Goal: Transaction & Acquisition: Purchase product/service

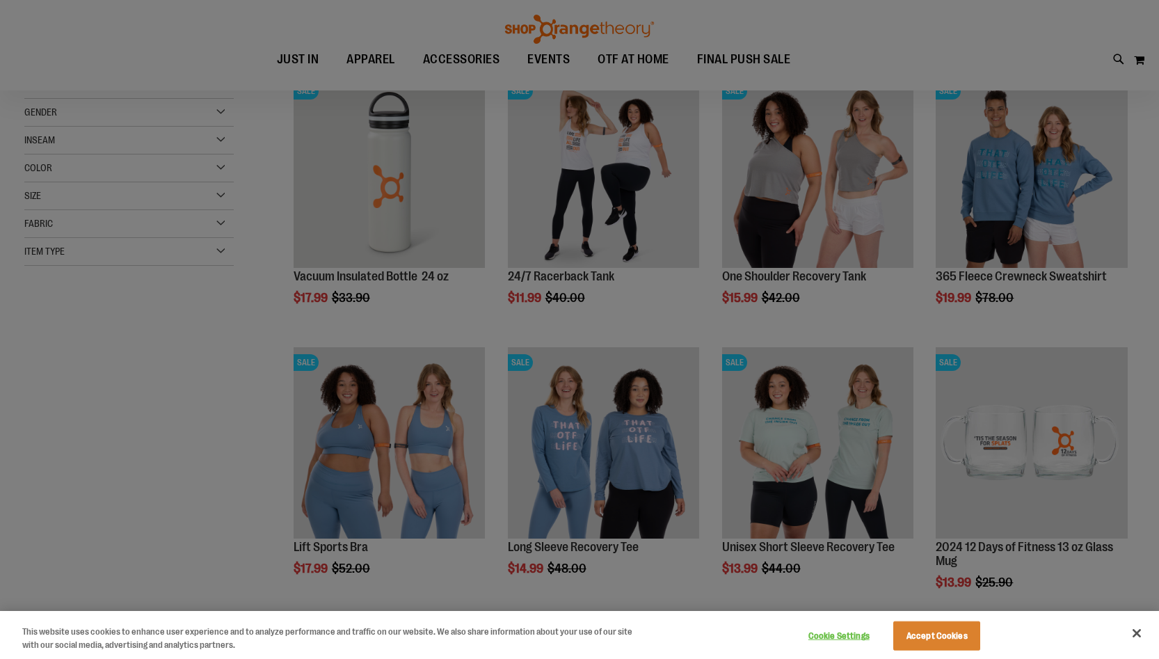
scroll to position [208, 0]
click at [953, 633] on button "Accept Cookies" at bounding box center [936, 635] width 87 height 29
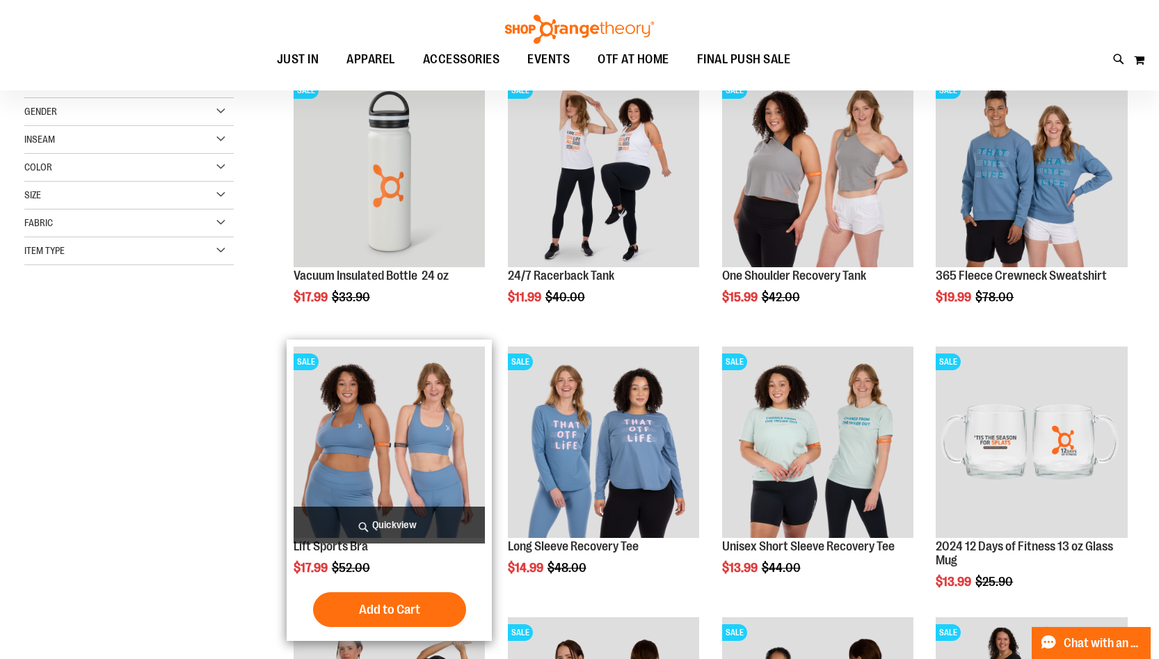
click at [431, 444] on img "product" at bounding box center [390, 443] width 192 height 192
click at [417, 405] on img "product" at bounding box center [390, 443] width 192 height 192
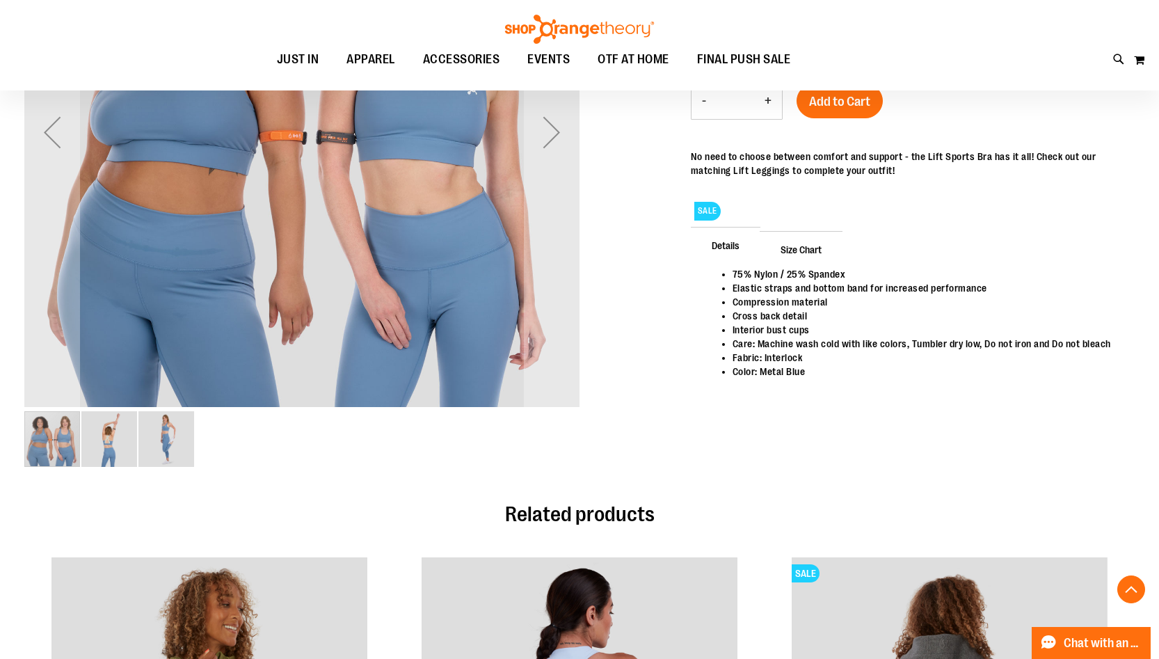
scroll to position [208, 0]
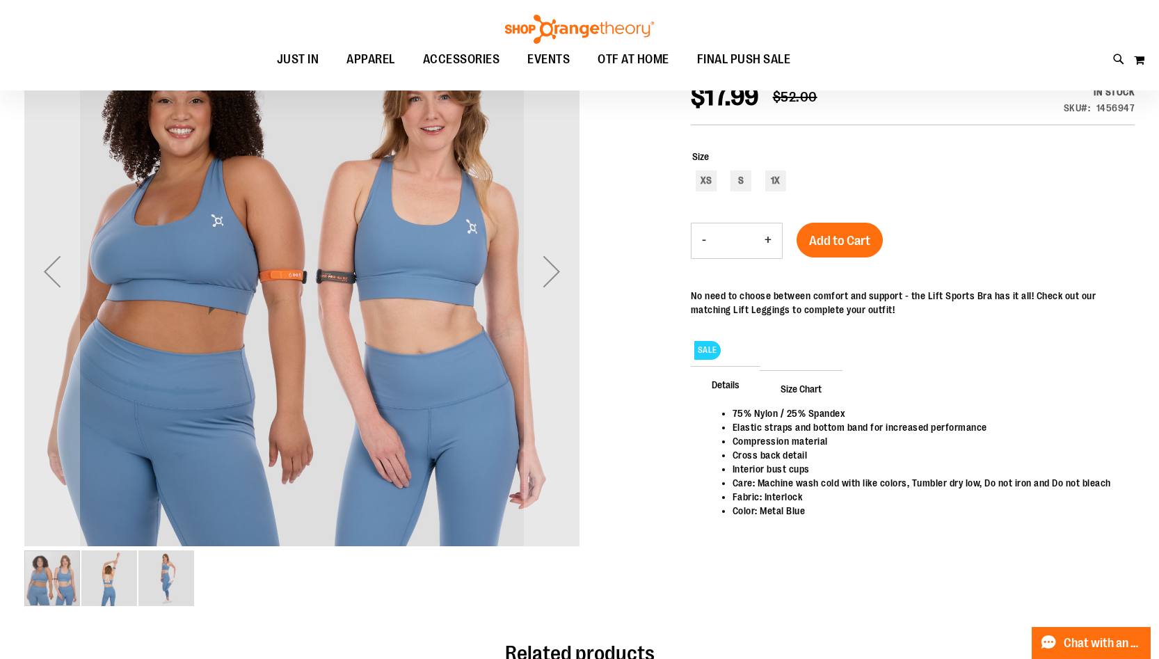
click at [127, 585] on img "image 2 of 3" at bounding box center [109, 578] width 56 height 56
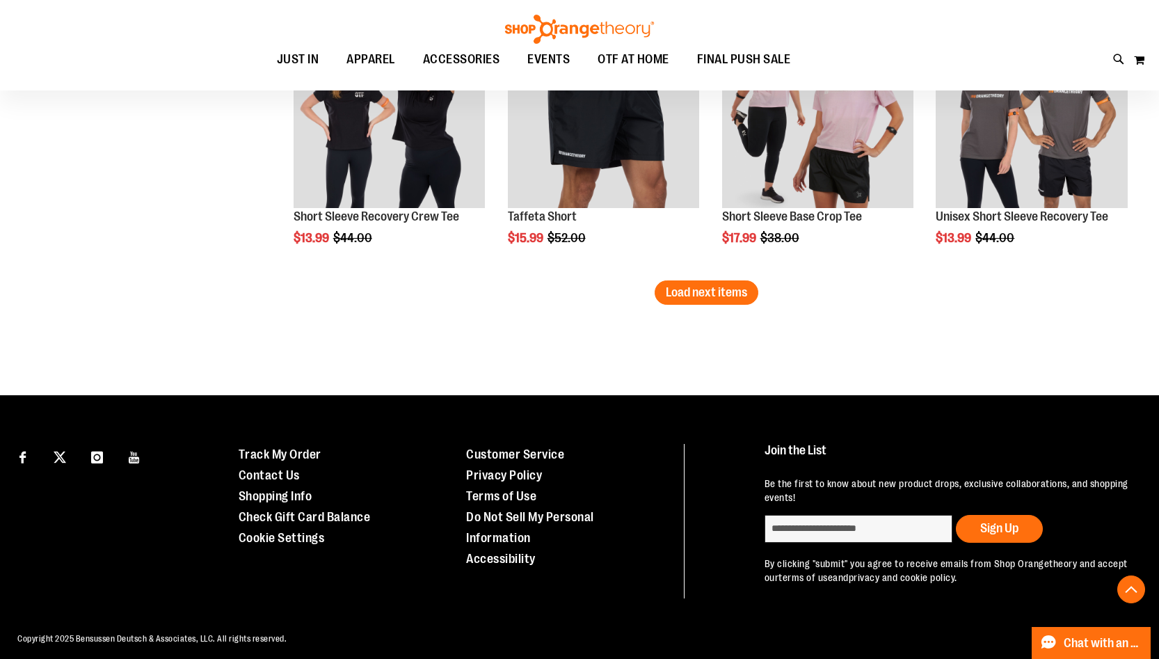
scroll to position [2444, 0]
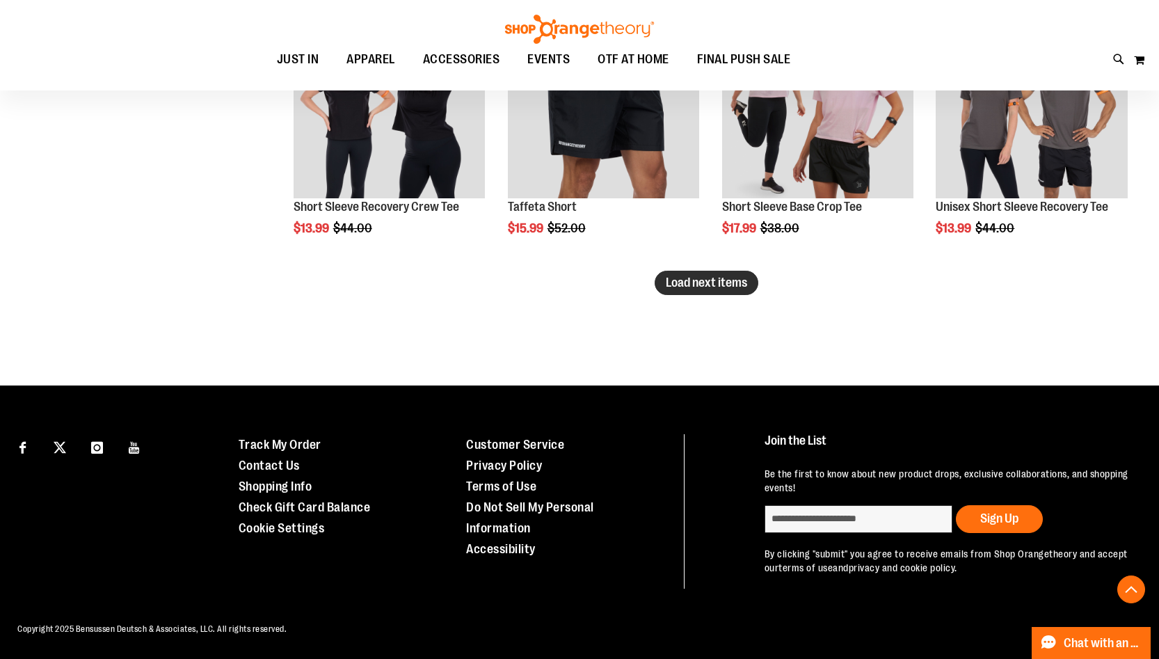
click at [754, 286] on button "Load next items" at bounding box center [707, 283] width 104 height 24
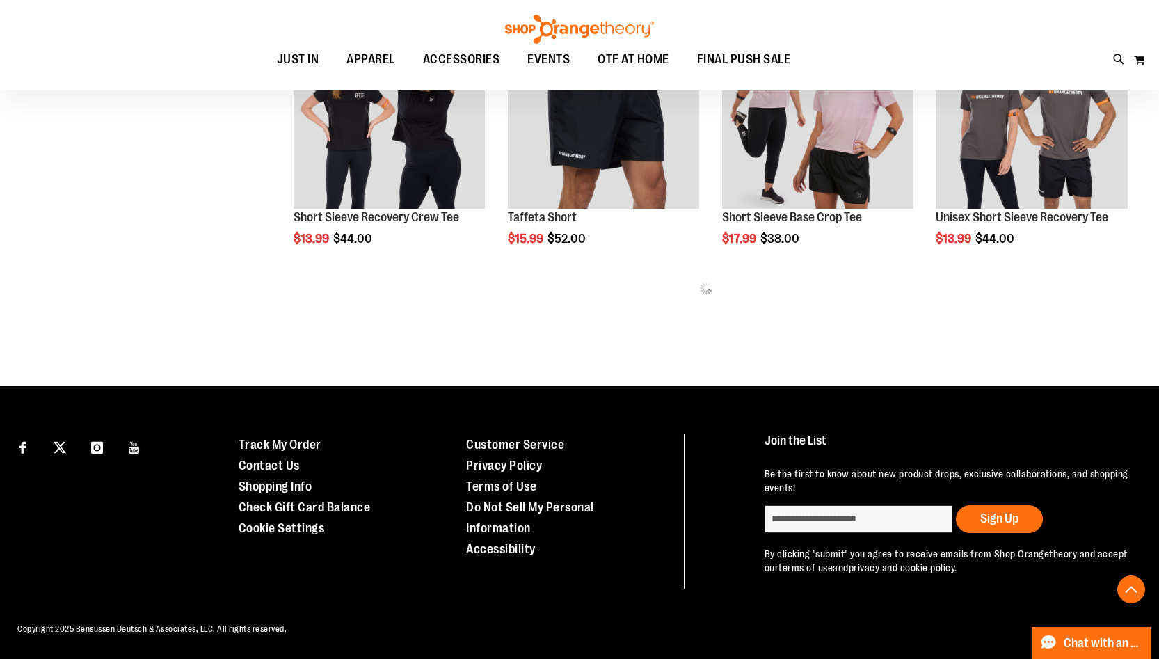
scroll to position [2444, 0]
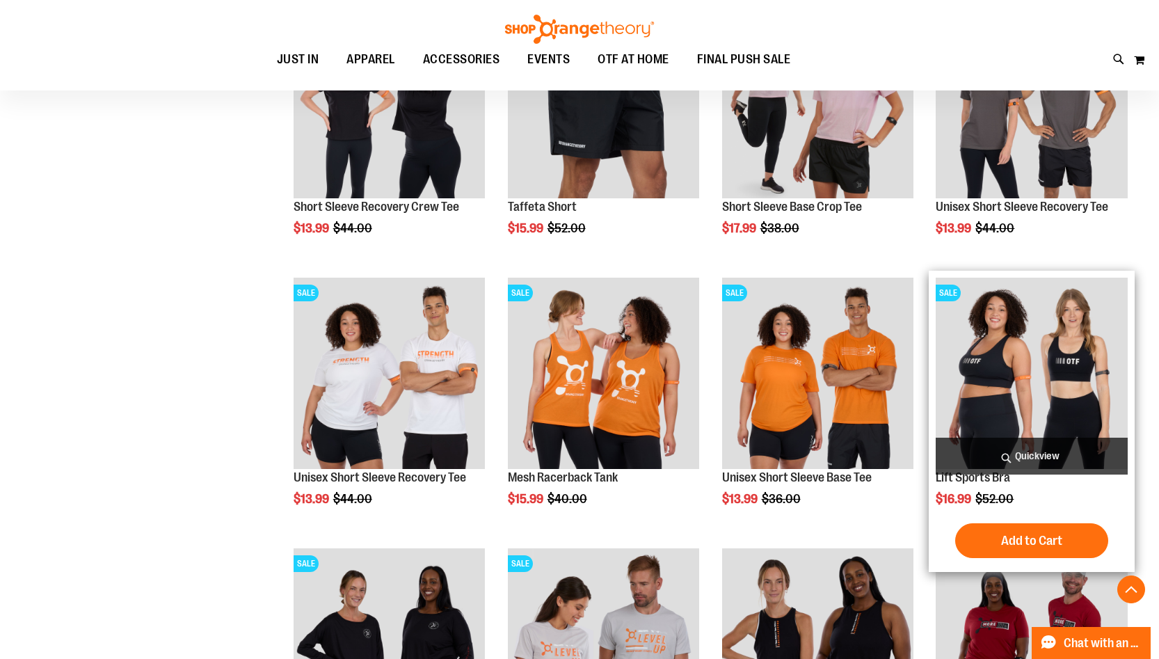
click at [1045, 329] on img "product" at bounding box center [1032, 374] width 192 height 192
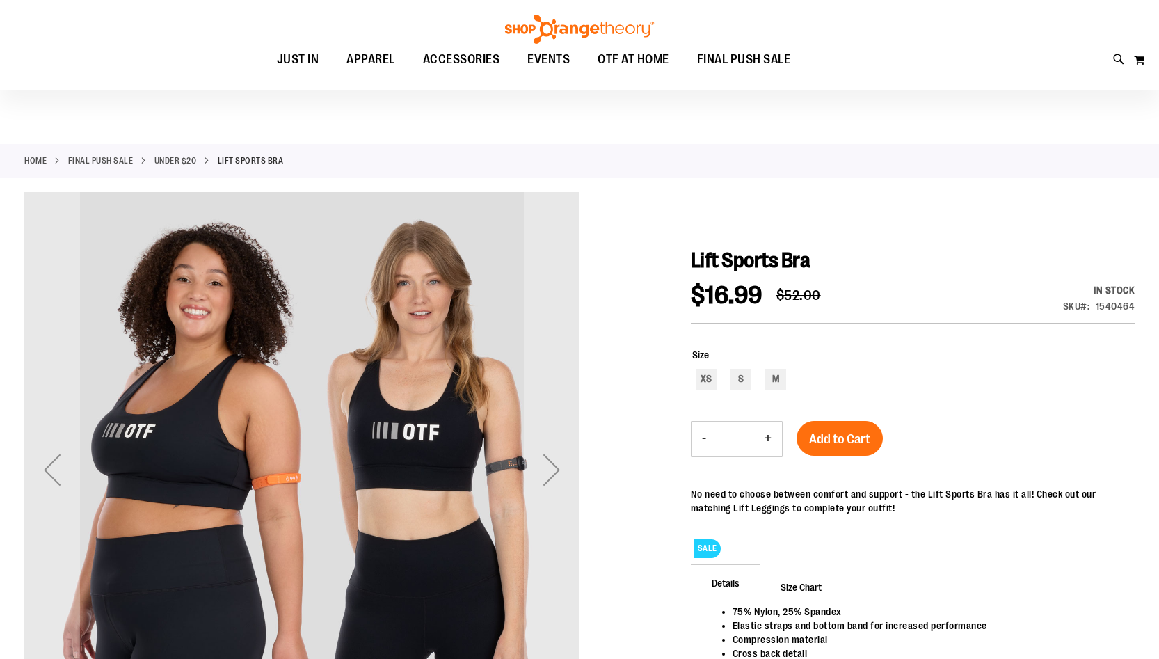
scroll to position [138, 0]
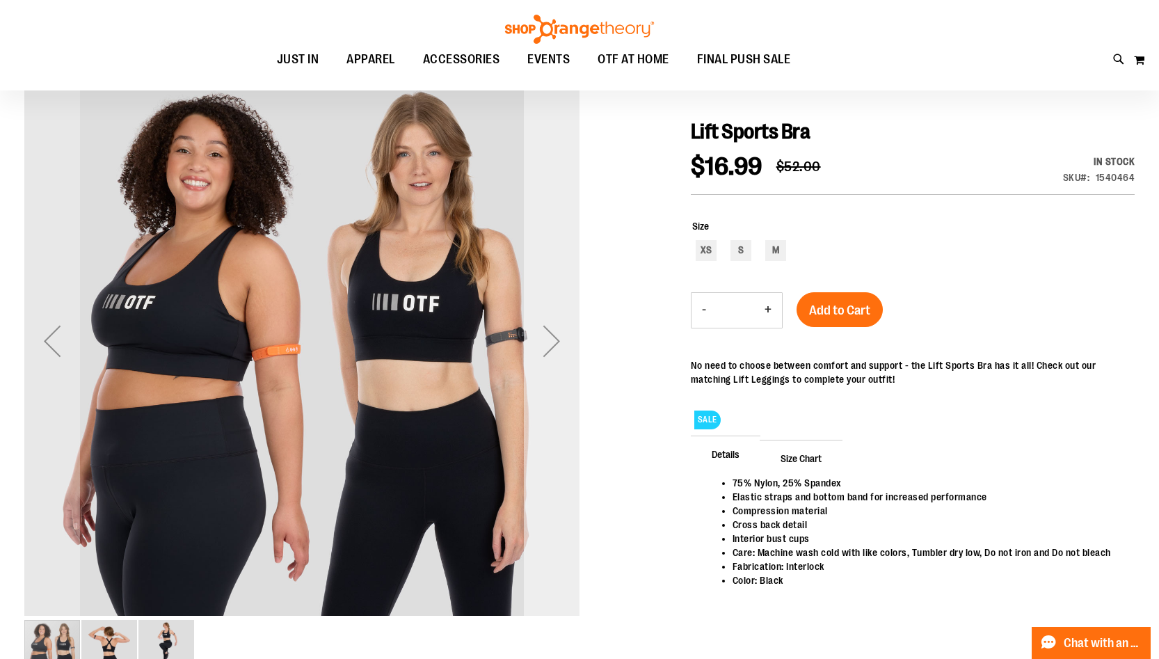
click at [571, 347] on div "Next" at bounding box center [552, 341] width 56 height 56
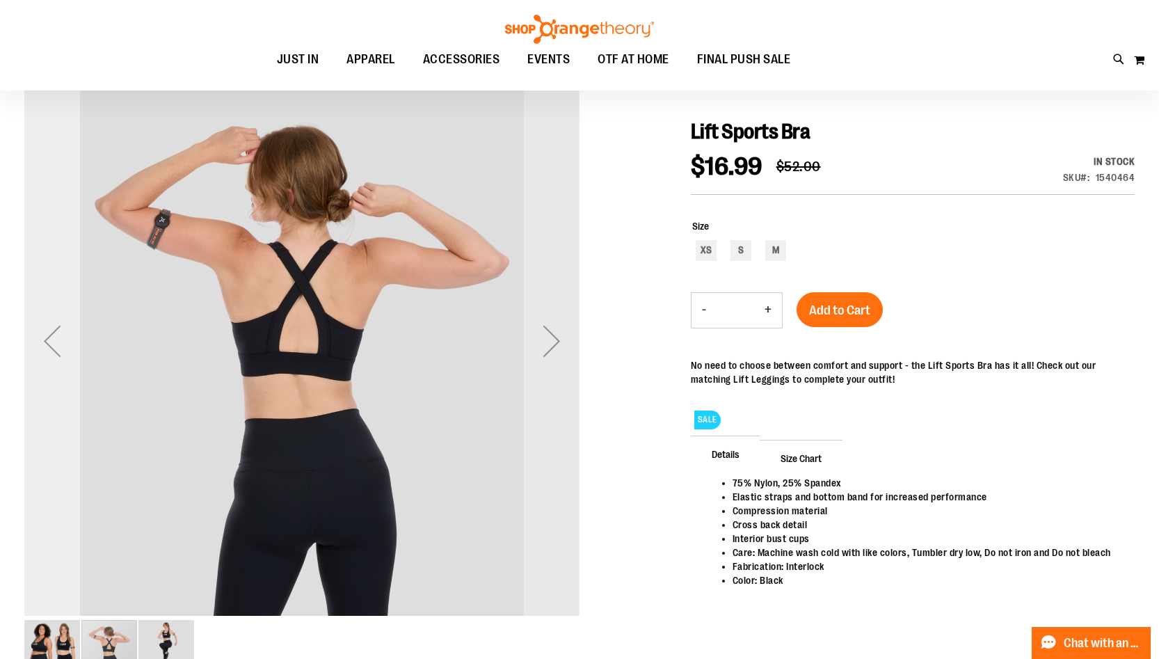
click at [52, 347] on div "Previous" at bounding box center [52, 341] width 56 height 56
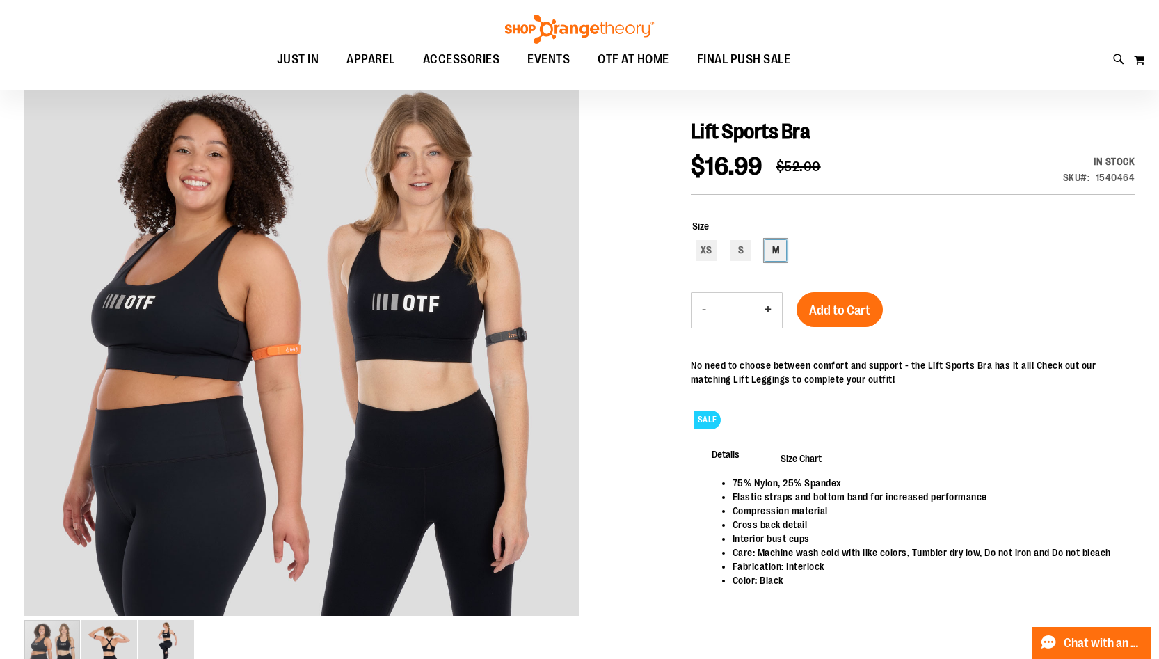
click at [773, 251] on div "M" at bounding box center [775, 250] width 21 height 21
type input "***"
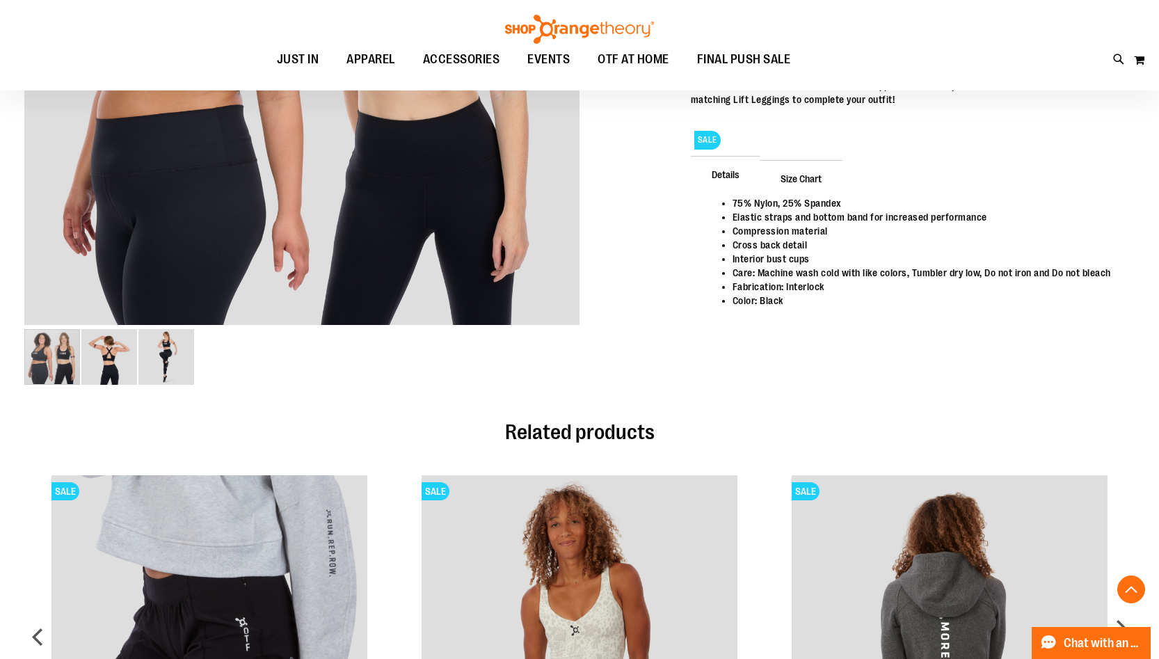
scroll to position [626, 0]
